Goal: Information Seeking & Learning: Learn about a topic

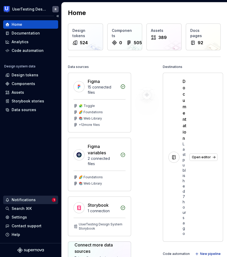
click at [38, 202] on div "Notifications" at bounding box center [28, 200] width 46 height 5
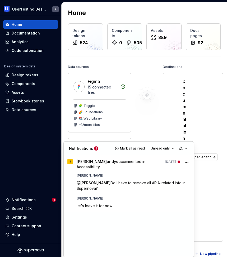
click at [22, 220] on html "UserTesting Design System R Home Documentation Analytics Code automation Design…" at bounding box center [113, 128] width 227 height 257
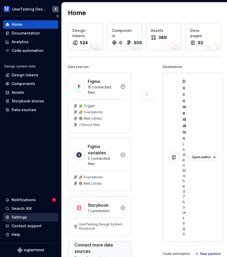
click at [23, 218] on div "Settings" at bounding box center [19, 217] width 15 height 5
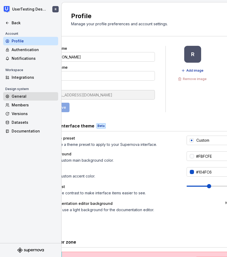
click at [23, 99] on div "General" at bounding box center [34, 96] width 44 height 5
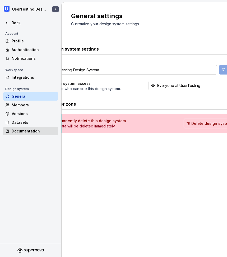
click at [36, 135] on div "Documentation" at bounding box center [30, 131] width 55 height 8
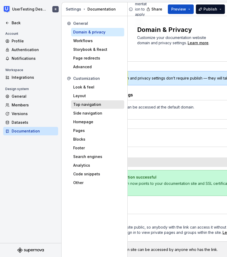
click at [89, 105] on div "Top navigation" at bounding box center [97, 104] width 49 height 5
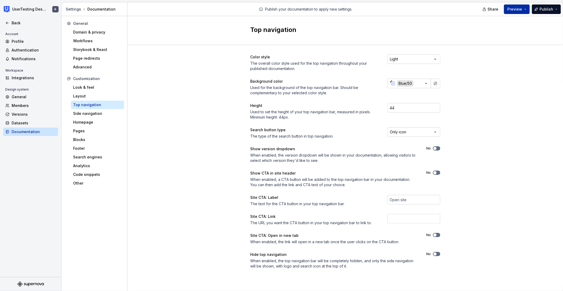
click at [226, 8] on span "Preview" at bounding box center [514, 9] width 15 height 5
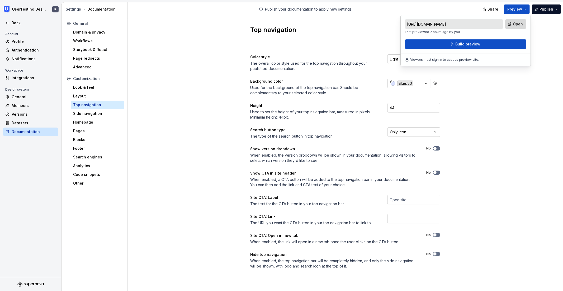
click at [226, 23] on span "Open" at bounding box center [518, 23] width 10 height 5
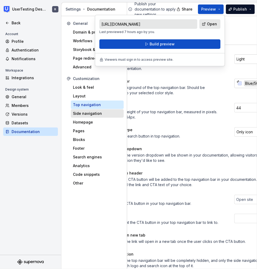
click at [79, 114] on div "Side navigation" at bounding box center [97, 113] width 49 height 5
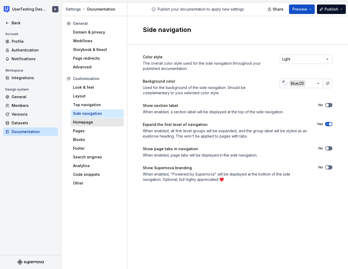
click at [86, 124] on div "Homepage" at bounding box center [97, 121] width 49 height 5
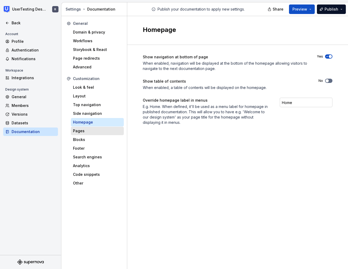
click at [103, 129] on div "Pages" at bounding box center [97, 130] width 49 height 5
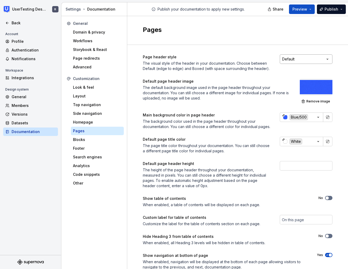
click at [226, 58] on html "UserTesting Design System R Back Account Profile Authentication Notifications W…" at bounding box center [174, 134] width 348 height 269
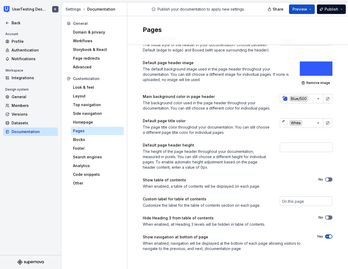
scroll to position [24, 0]
click at [101, 142] on div "Blocks" at bounding box center [97, 139] width 53 height 8
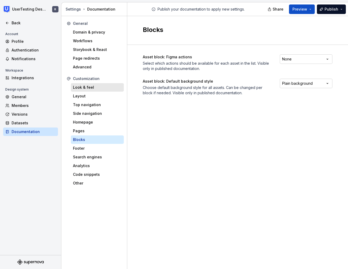
click at [85, 89] on div "Look & feel" at bounding box center [97, 87] width 49 height 5
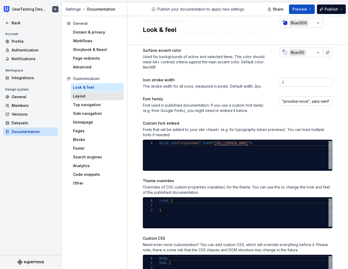
scroll to position [154, 0]
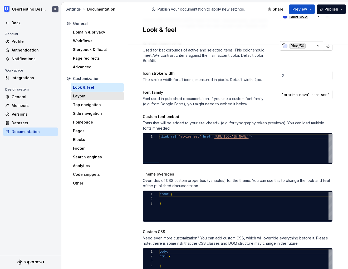
click at [96, 95] on div "Layout" at bounding box center [97, 95] width 49 height 5
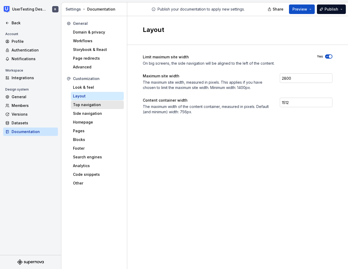
click at [88, 103] on div "Top navigation" at bounding box center [97, 104] width 49 height 5
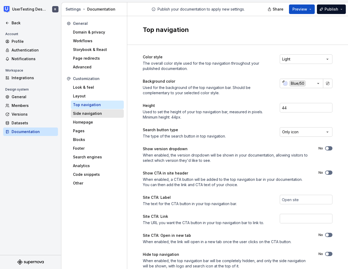
click at [84, 113] on div "Side navigation" at bounding box center [97, 113] width 49 height 5
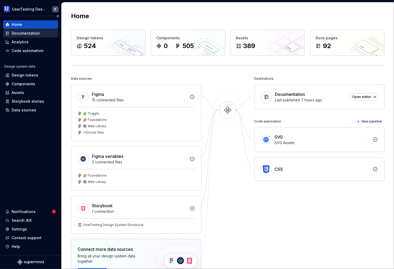
click at [23, 34] on div "Documentation" at bounding box center [26, 33] width 28 height 5
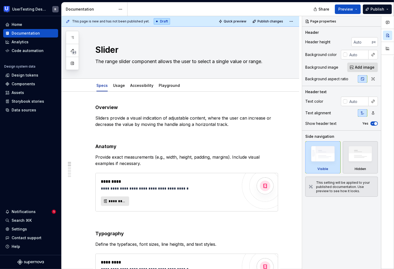
type textarea "*"
